Goal: Find contact information

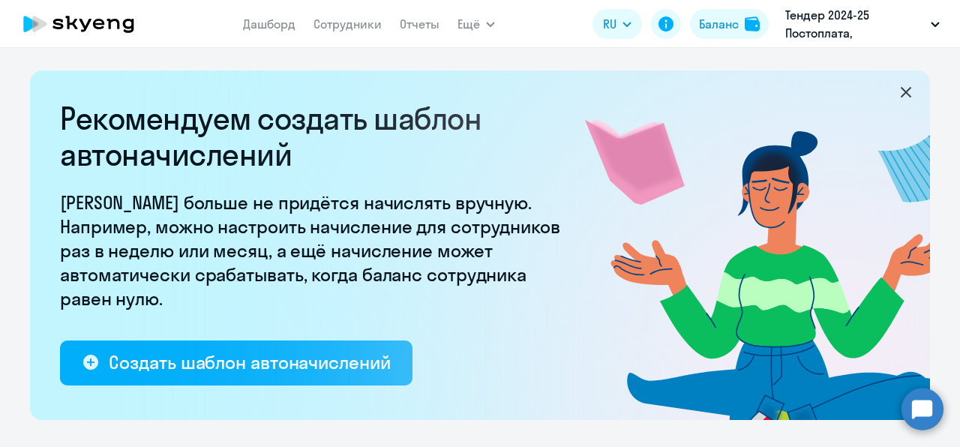
select select "10"
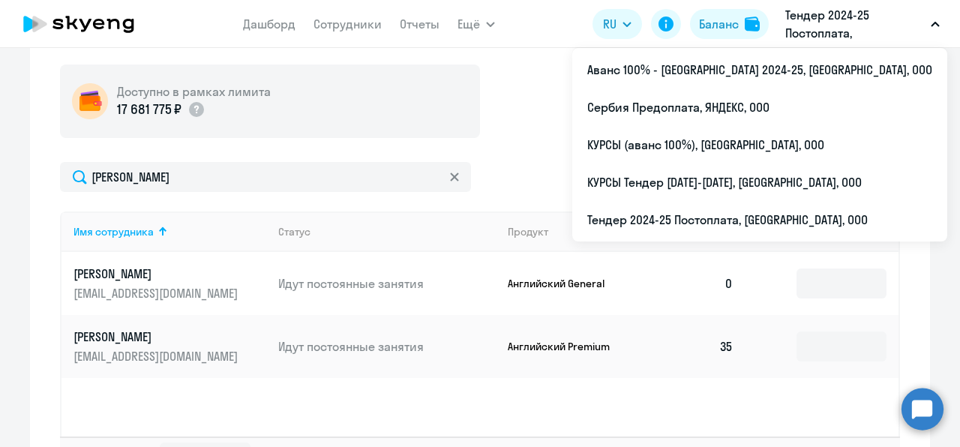
click at [830, 38] on p "Тендер 2024-25 Постоплата, [GEOGRAPHIC_DATA], ООО" at bounding box center [856, 24] width 140 height 36
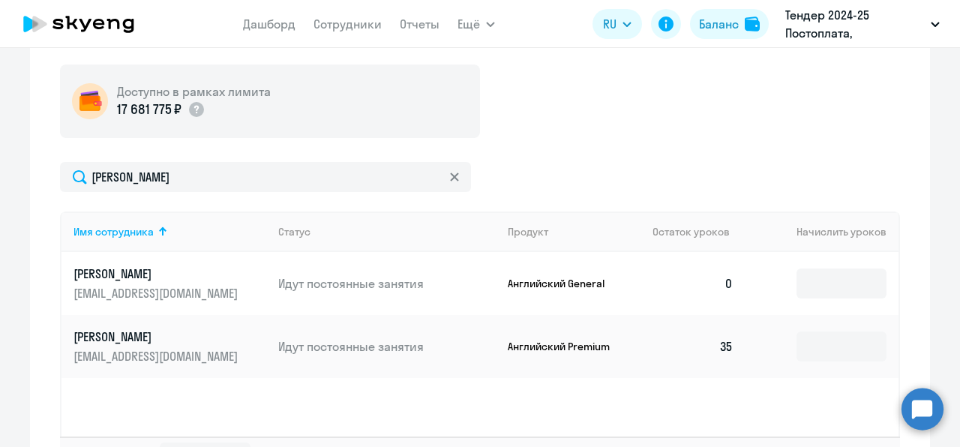
click at [830, 38] on p "Тендер 2024-25 Постоплата, [GEOGRAPHIC_DATA], ООО" at bounding box center [856, 24] width 140 height 36
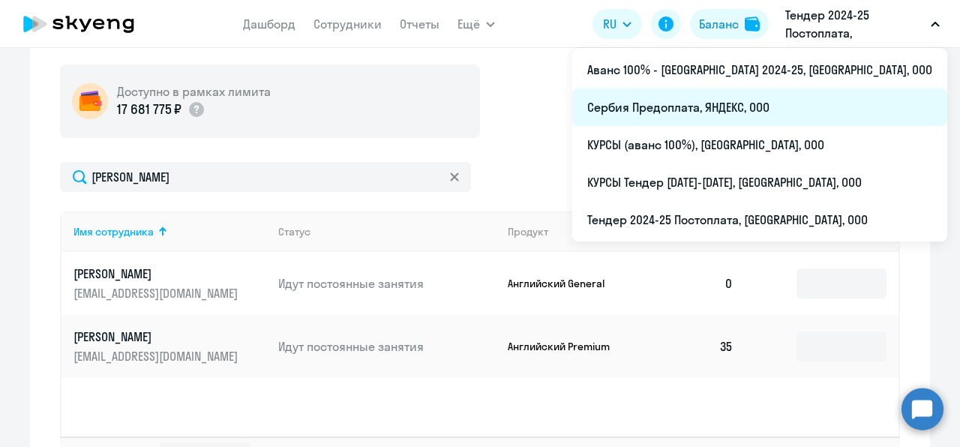
click at [786, 116] on li "Сербия Предоплата, ЯНДЕКС, ООО" at bounding box center [759, 108] width 375 height 38
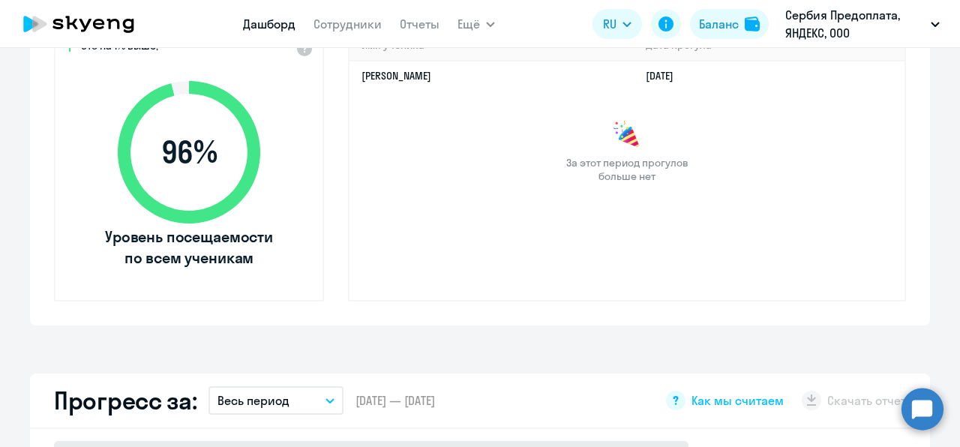
select select "30"
click at [674, 228] on div "Имя ученика [PERSON_NAME] прогула [PERSON_NAME] [DATE] За этот период прогулов …" at bounding box center [627, 165] width 558 height 273
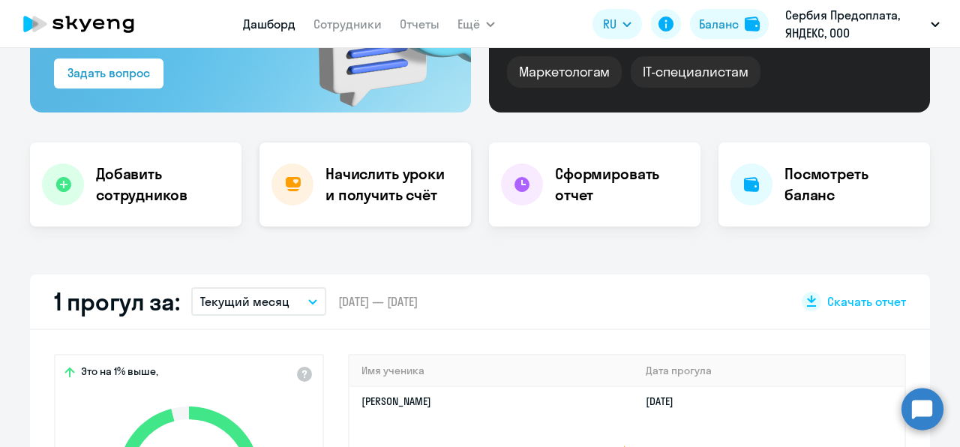
scroll to position [216, 0]
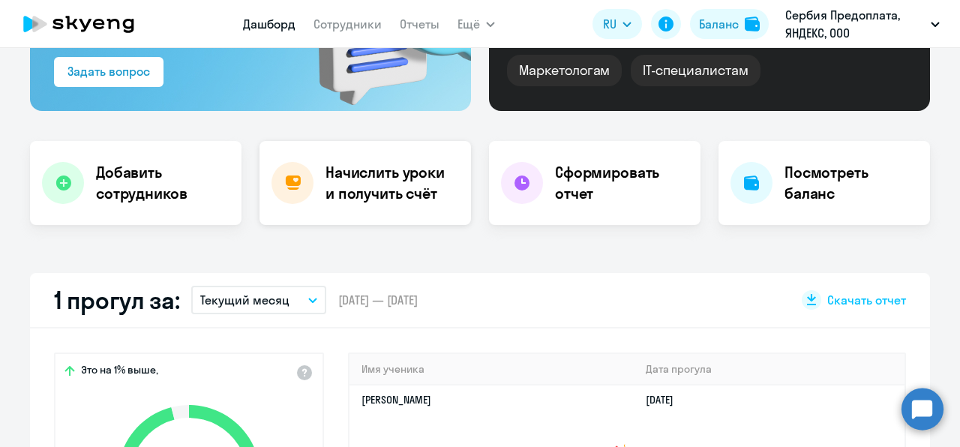
click at [357, 200] on h4 "Начислить уроки и получить счёт" at bounding box center [391, 183] width 131 height 42
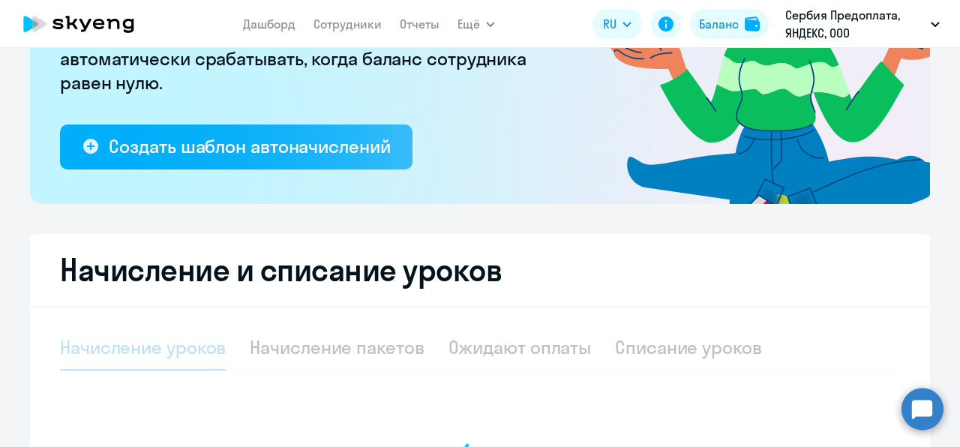
select select "10"
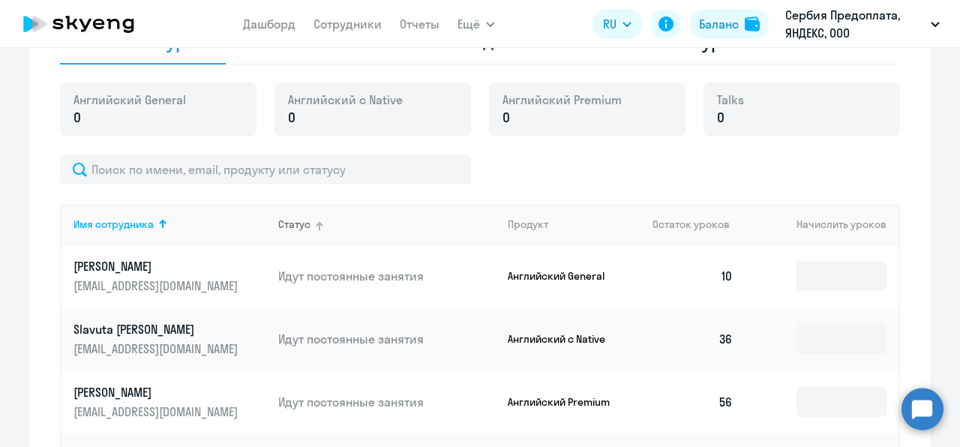
scroll to position [523, 0]
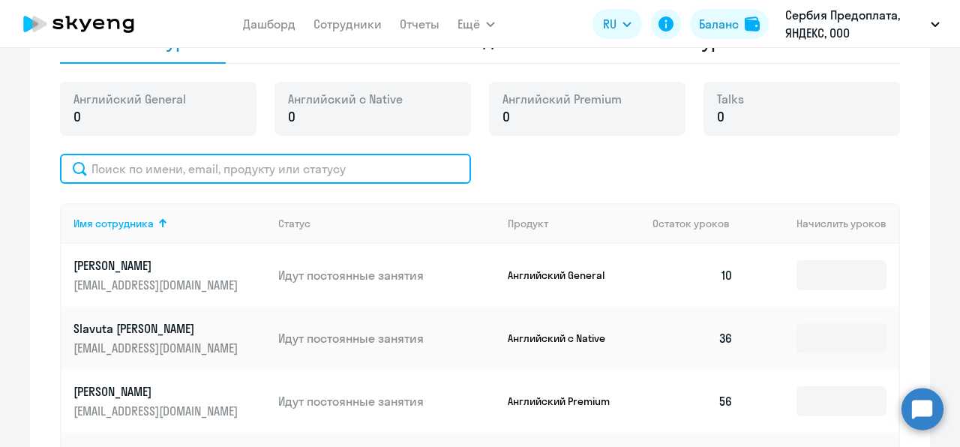
click at [353, 177] on input "text" at bounding box center [265, 169] width 411 height 30
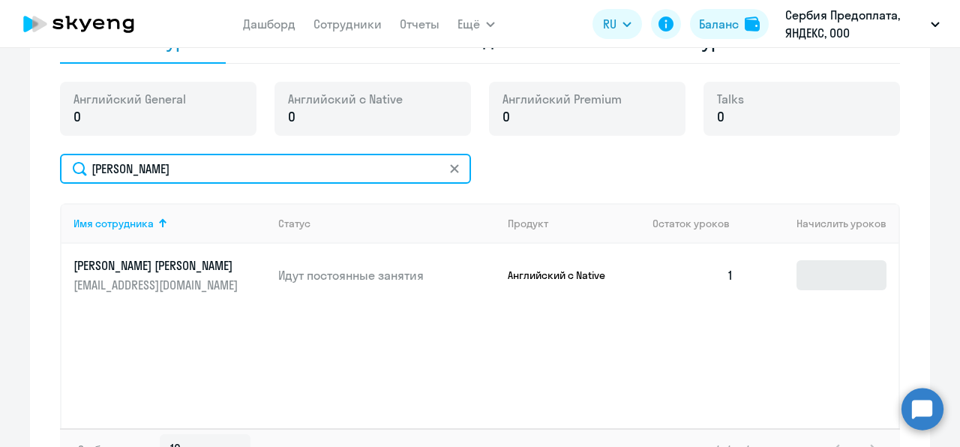
type input "[PERSON_NAME]"
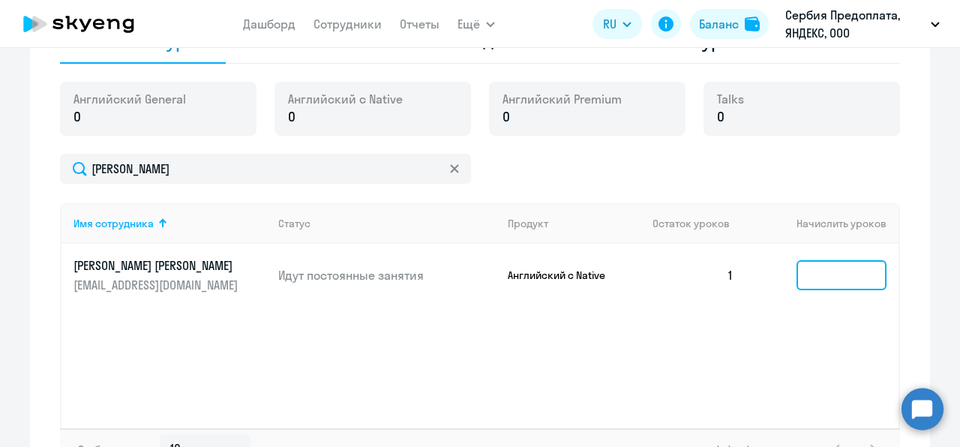
click at [805, 276] on input at bounding box center [842, 275] width 90 height 30
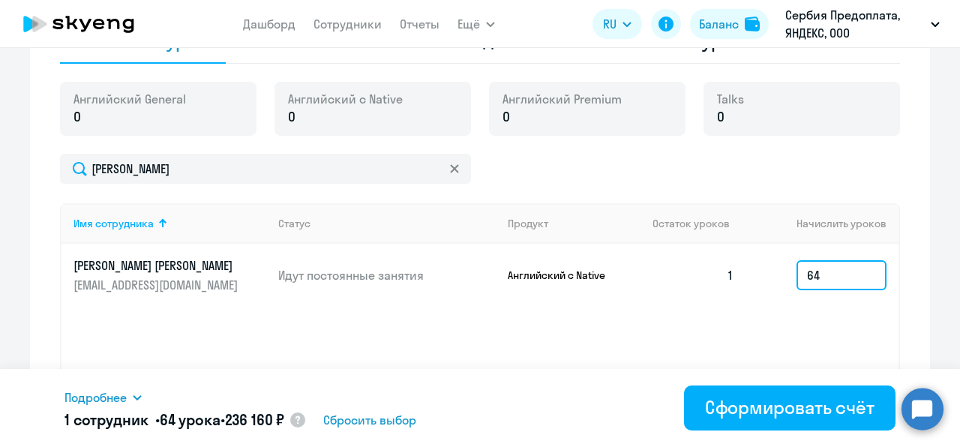
type input "64"
click at [729, 309] on div "Имя сотрудника Статус Продукт Остаток уроков [PERSON_NAME] уроков [PERSON_NAME]…" at bounding box center [480, 315] width 840 height 225
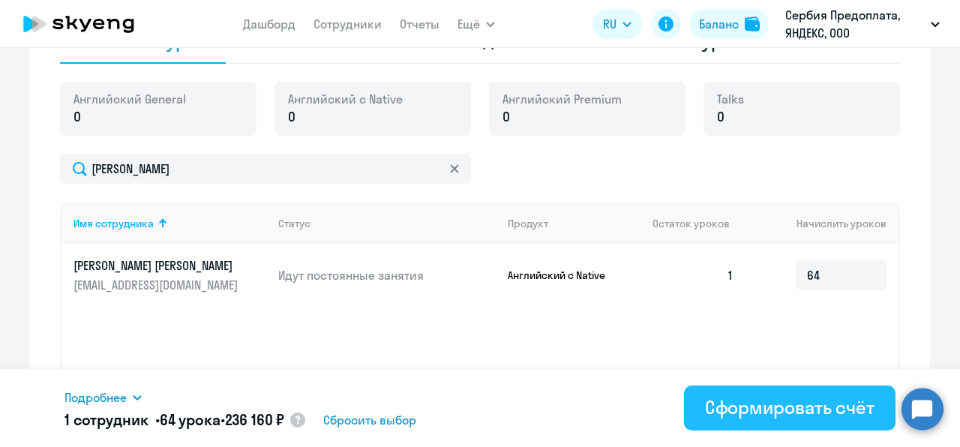
click at [740, 411] on div "Сформировать счёт" at bounding box center [790, 407] width 170 height 24
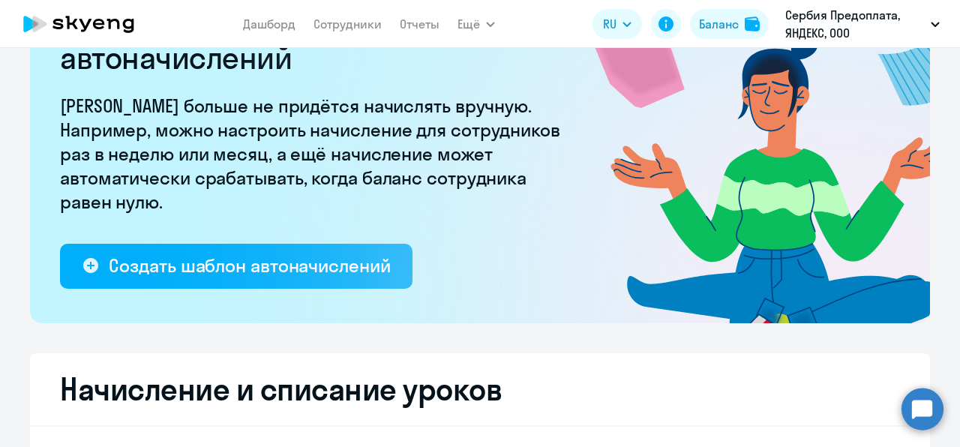
scroll to position [96, 0]
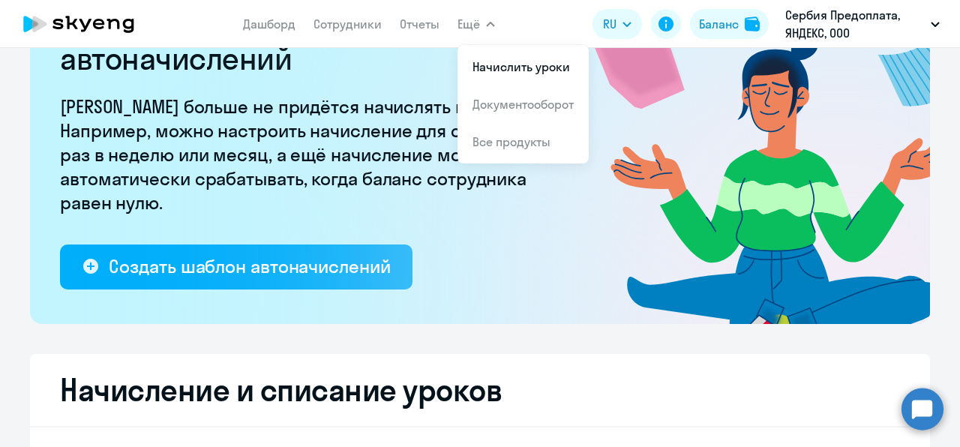
click at [479, 32] on span "Ещё" at bounding box center [469, 24] width 23 height 18
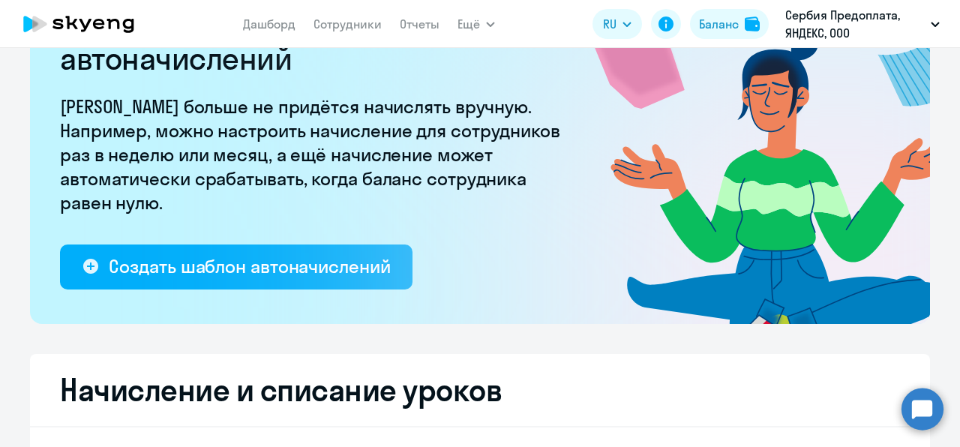
click at [479, 32] on span "Ещё" at bounding box center [469, 24] width 23 height 18
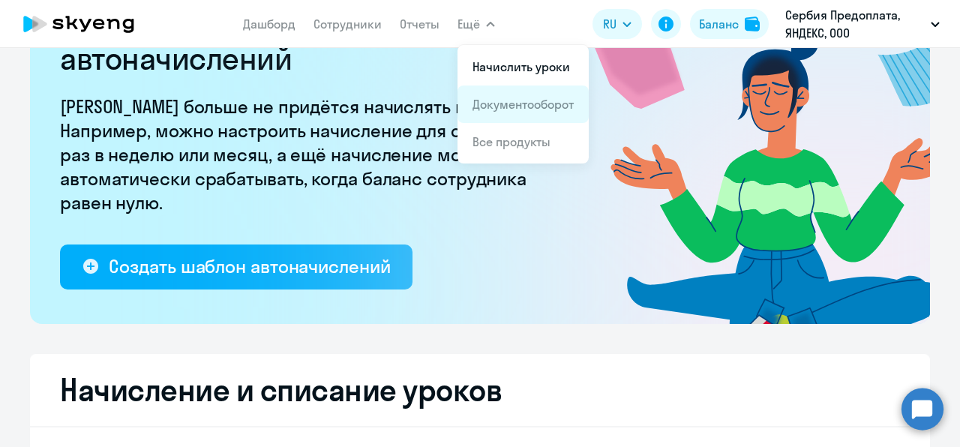
click at [506, 116] on li "Документооборот" at bounding box center [523, 105] width 131 height 38
click at [474, 26] on span "Ещё" at bounding box center [469, 24] width 23 height 18
click at [477, 21] on span "Ещё" at bounding box center [469, 24] width 23 height 18
click at [518, 105] on link "Документооборот" at bounding box center [523, 104] width 101 height 15
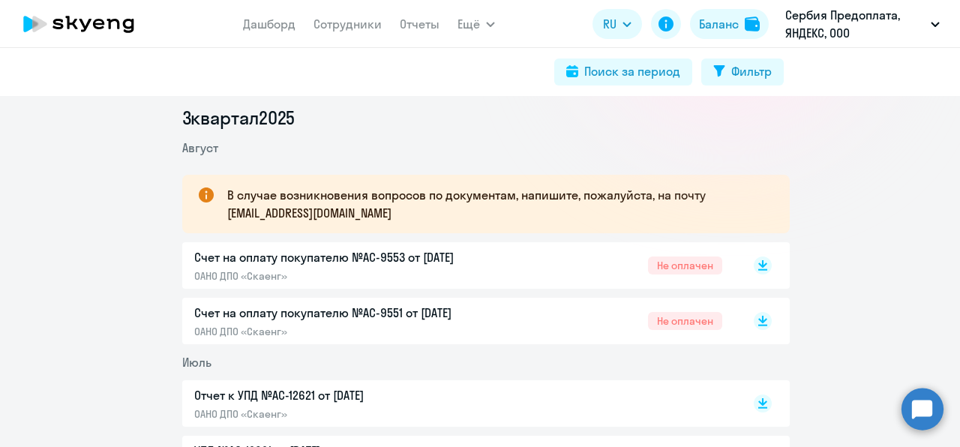
scroll to position [199, 0]
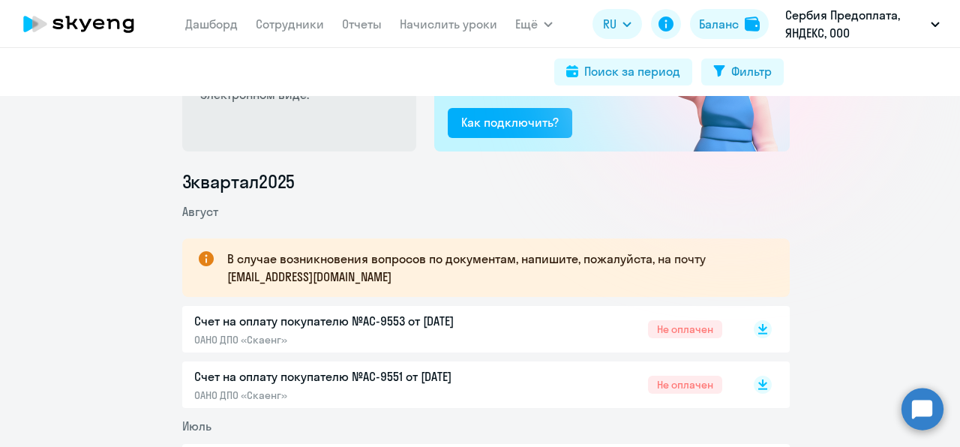
scroll to position [140, 0]
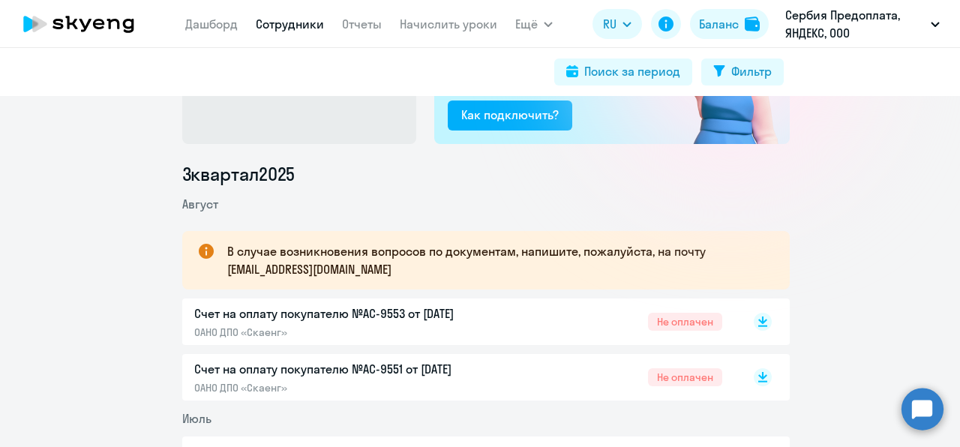
click at [293, 28] on link "Сотрудники" at bounding box center [290, 24] width 68 height 15
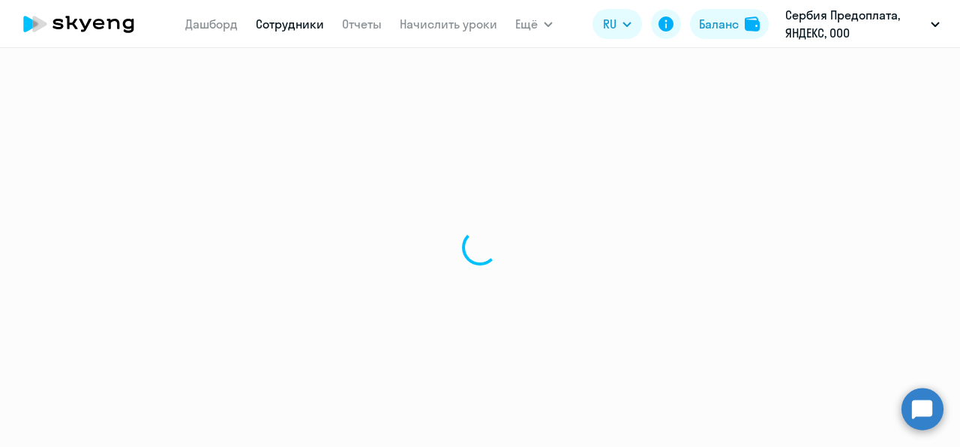
select select "30"
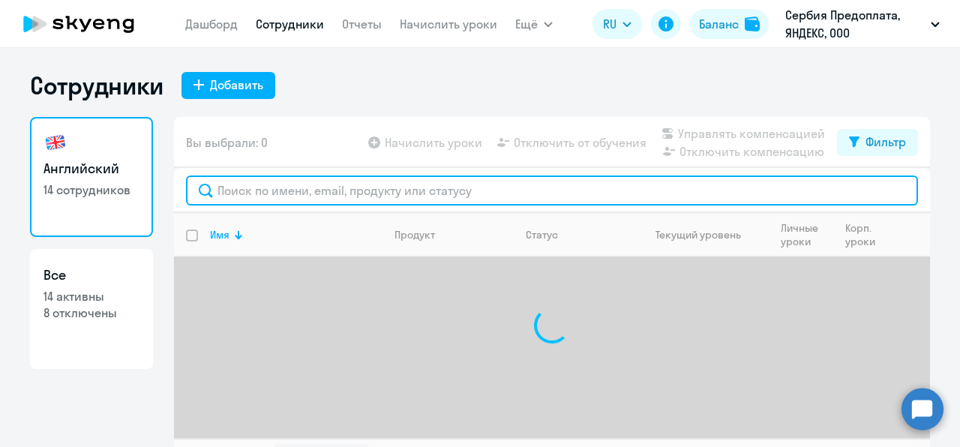
click at [299, 192] on input "text" at bounding box center [552, 191] width 732 height 30
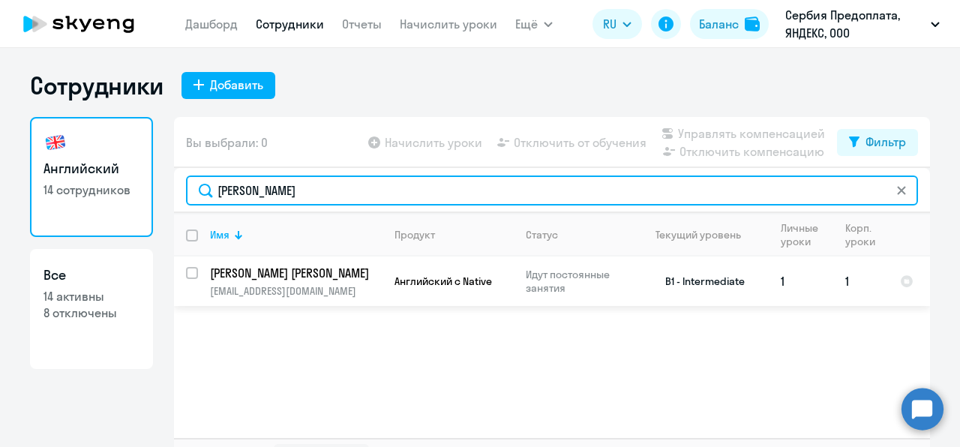
type input "[PERSON_NAME]"
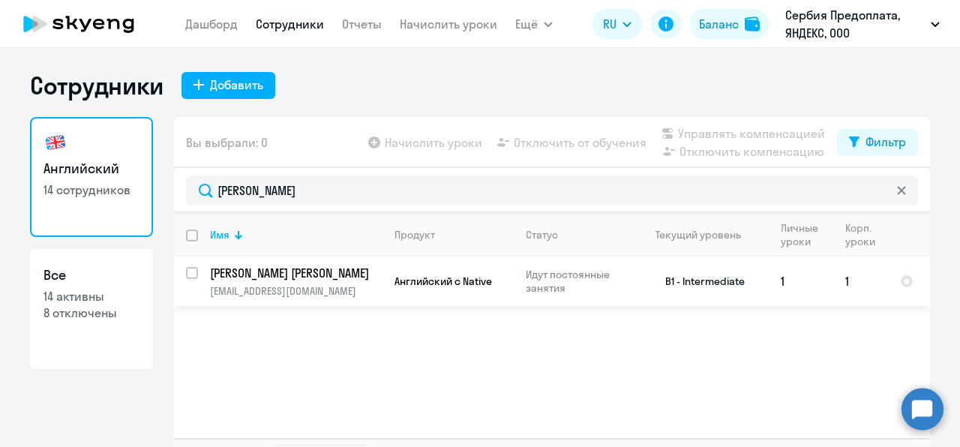
click at [311, 270] on p "[PERSON_NAME] [PERSON_NAME]" at bounding box center [295, 273] width 170 height 17
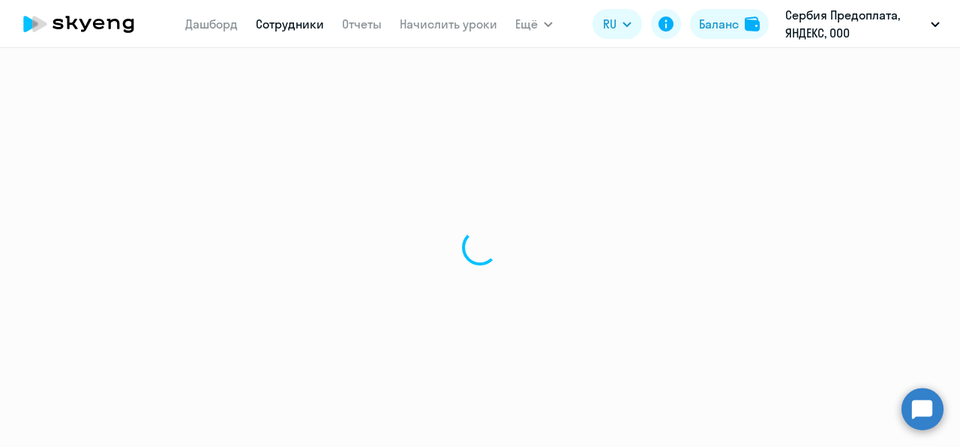
select select "english"
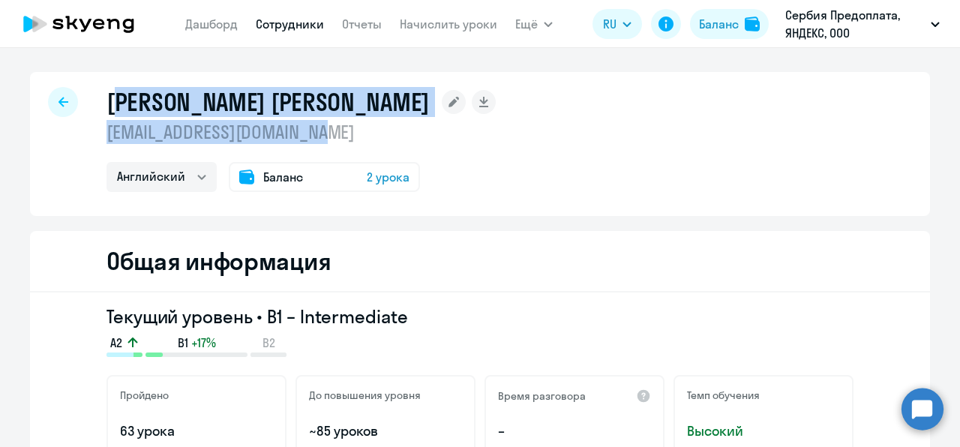
drag, startPoint x: 109, startPoint y: 101, endPoint x: 339, endPoint y: 135, distance: 232.9
click at [340, 135] on div "Языков Сергей Александрович yazykov-sa@yandex-team.ru Английский Баланс 2 урока" at bounding box center [301, 139] width 389 height 105
click at [341, 135] on p "[EMAIL_ADDRESS][DOMAIN_NAME]" at bounding box center [301, 132] width 389 height 24
drag, startPoint x: 367, startPoint y: 128, endPoint x: 104, endPoint y: 92, distance: 265.8
click at [107, 92] on div "Языков Сергей Александрович yazykov-sa@yandex-team.ru Английский Баланс 2 урока" at bounding box center [301, 139] width 389 height 105
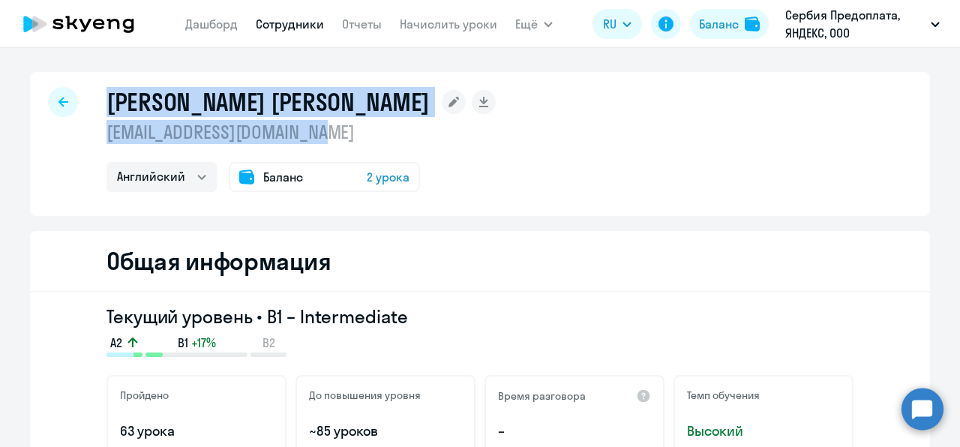
copy div "Языков Сергей Александрович yazykov-sa@yandex-team.ru"
